Goal: Task Accomplishment & Management: Use online tool/utility

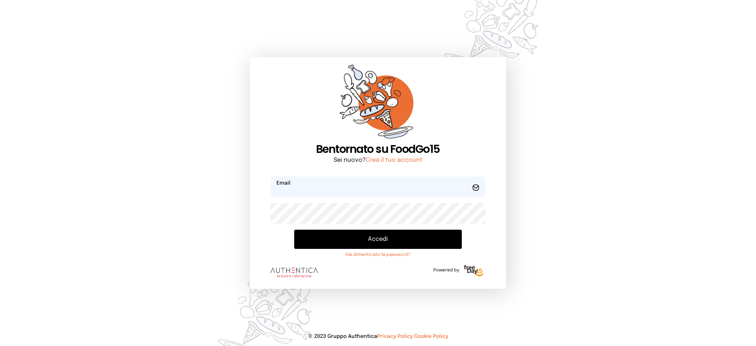
type input "**********"
click at [356, 235] on button "Accedi" at bounding box center [377, 239] width 167 height 19
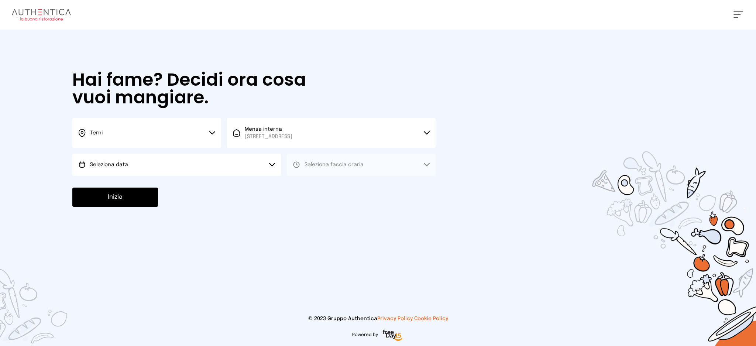
click at [197, 175] on button "Seleziona data" at bounding box center [176, 165] width 209 height 22
click at [207, 188] on li "[DATE], [DATE]" at bounding box center [176, 185] width 209 height 19
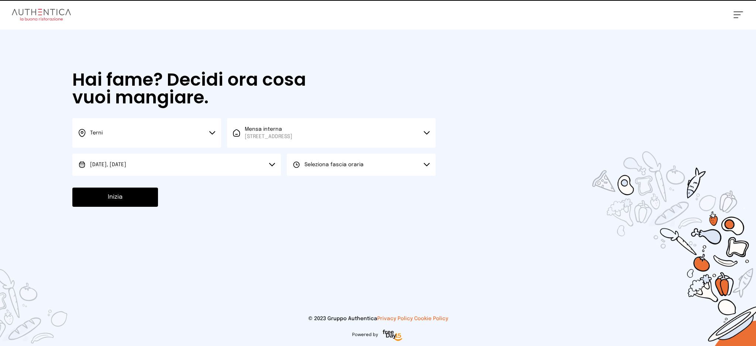
click at [297, 162] on 1 at bounding box center [297, 165] width 6 height 6
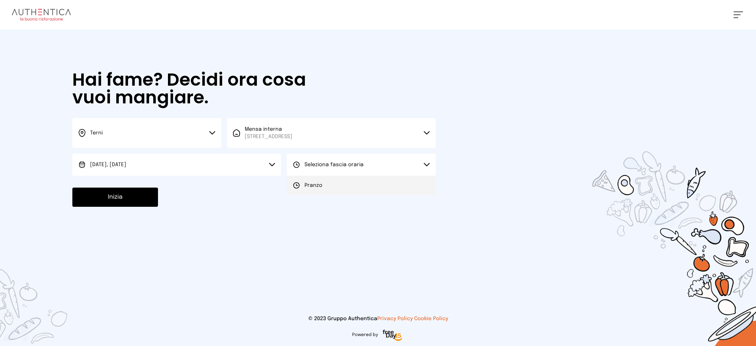
click at [305, 188] on span "Pranzo" at bounding box center [314, 185] width 18 height 7
click at [122, 200] on button "Inizia" at bounding box center [115, 197] width 86 height 19
